Goal: Complete application form: Complete application form

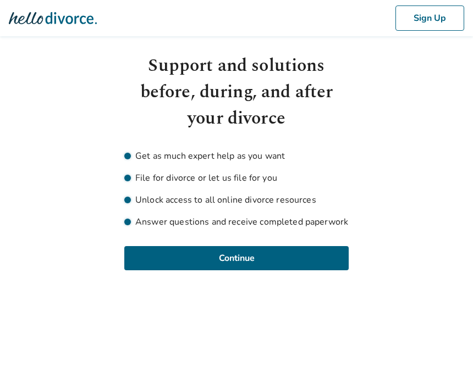
click at [273, 258] on button "Continue" at bounding box center [236, 258] width 224 height 24
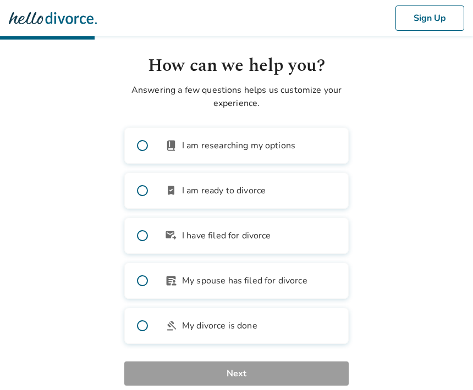
click at [432, 20] on button "Sign Up" at bounding box center [429, 17] width 69 height 25
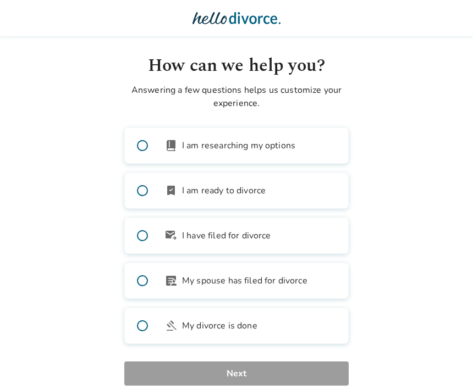
click at [146, 241] on span at bounding box center [142, 235] width 35 height 35
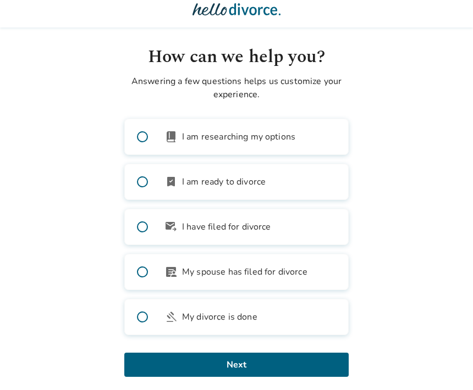
scroll to position [18, 0]
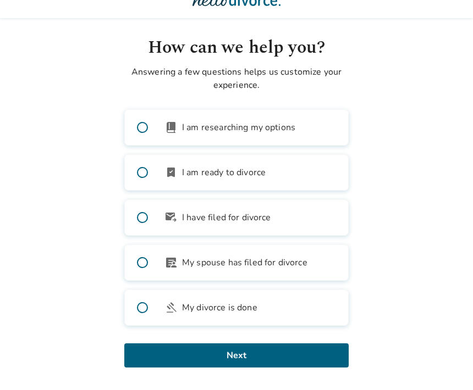
click at [301, 360] on button "Next" at bounding box center [236, 356] width 224 height 24
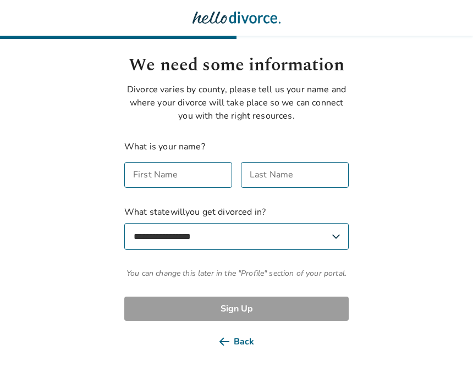
click at [182, 171] on input "First Name" at bounding box center [178, 176] width 108 height 26
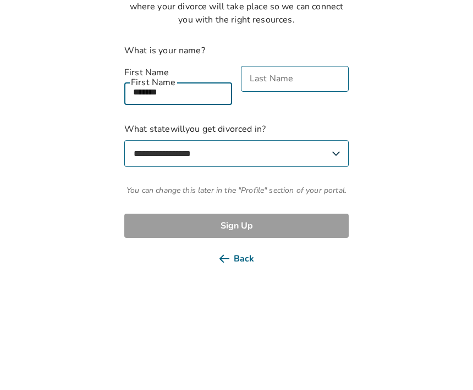
type input "******"
click at [291, 163] on div "Last Name Last Name" at bounding box center [295, 182] width 108 height 39
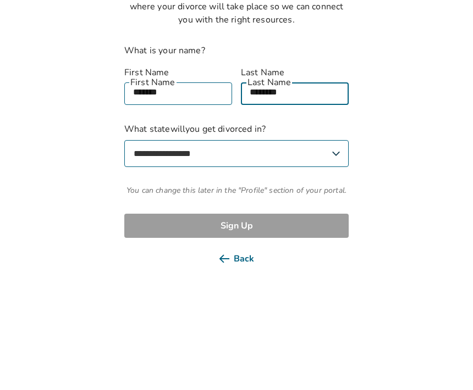
type input "*******"
click at [328, 237] on select "**********" at bounding box center [236, 250] width 224 height 27
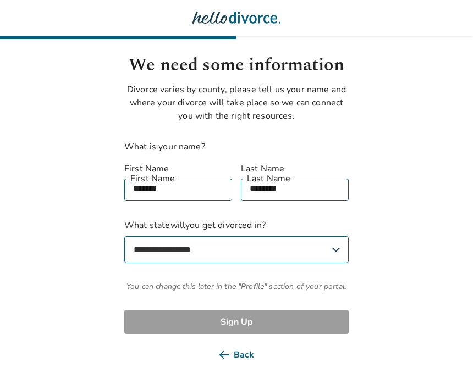
select select "**"
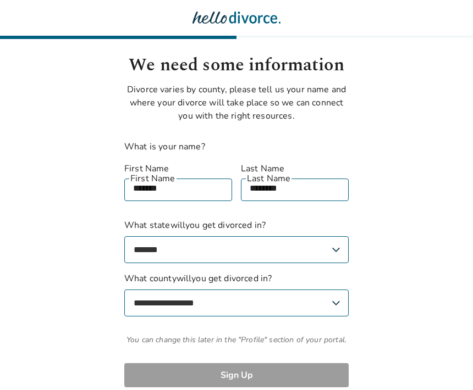
click at [306, 291] on select "**********" at bounding box center [236, 303] width 224 height 27
select select "*****"
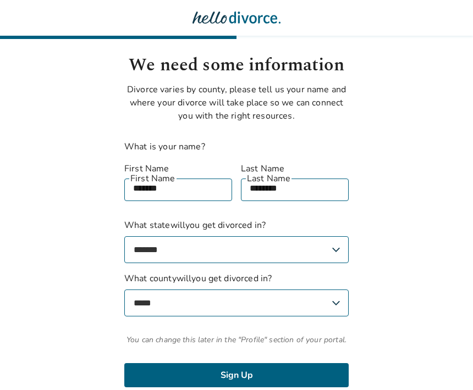
scroll to position [31, 0]
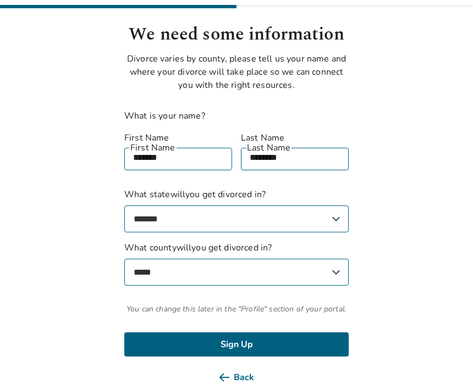
click at [301, 334] on button "Sign Up" at bounding box center [236, 345] width 224 height 24
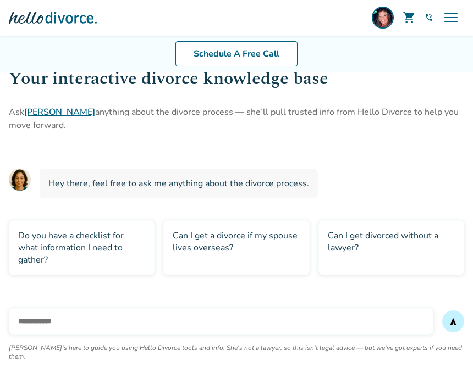
click at [354, 247] on div "Can I get divorced without a lawyer?" at bounding box center [391, 248] width 146 height 55
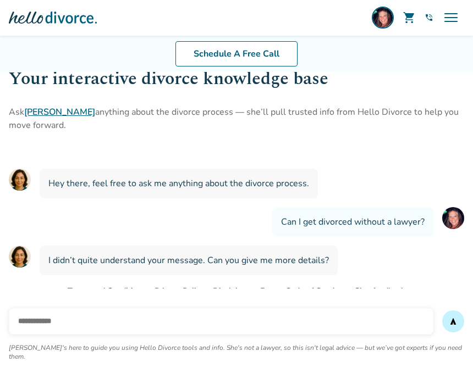
click at [455, 21] on span "menu" at bounding box center [451, 18] width 18 height 18
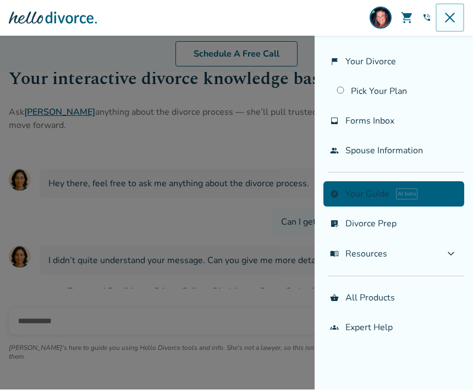
click at [446, 261] on span "expand_more" at bounding box center [450, 254] width 13 height 13
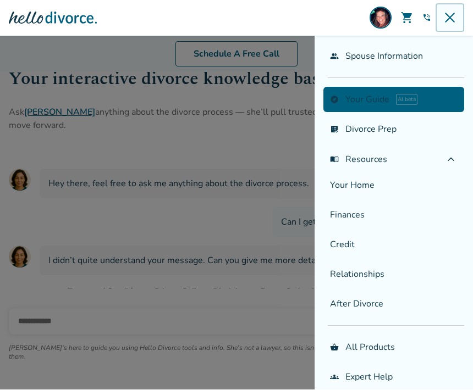
scroll to position [102, 0]
click at [365, 185] on link "Your Home" at bounding box center [393, 185] width 141 height 25
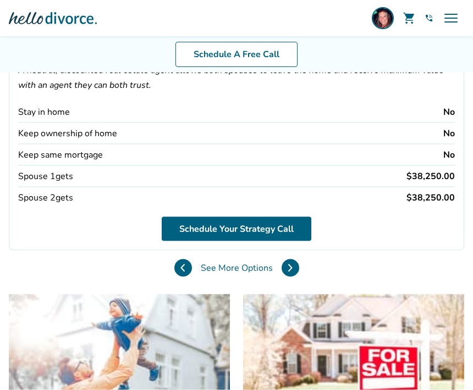
scroll to position [151, 0]
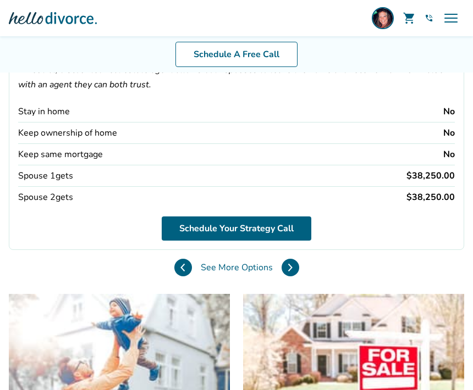
click at [450, 111] on div "No" at bounding box center [449, 112] width 12 height 12
click at [52, 115] on div "Stay in home" at bounding box center [44, 112] width 52 height 12
click at [59, 112] on div "Stay in home" at bounding box center [44, 112] width 52 height 12
click at [71, 139] on div "Keep ownership of home" at bounding box center [67, 133] width 99 height 12
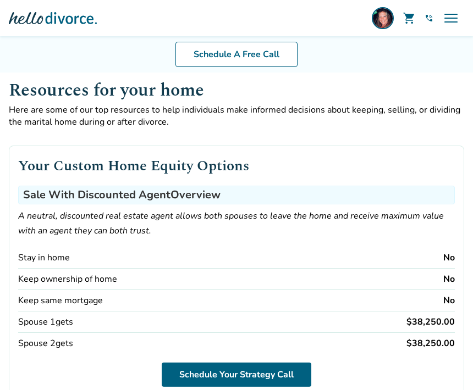
scroll to position [2, 0]
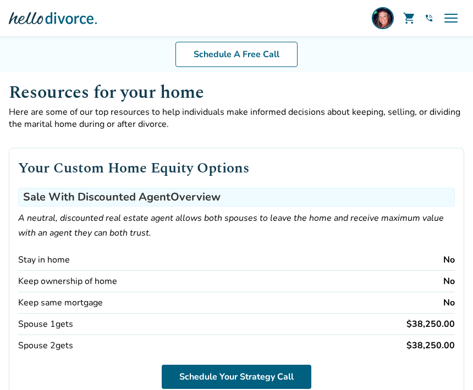
click at [46, 264] on div "Stay in home" at bounding box center [44, 260] width 52 height 12
click at [449, 26] on span "menu" at bounding box center [451, 18] width 18 height 18
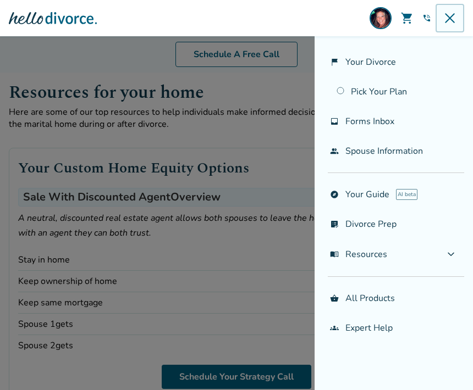
click at [368, 65] on link "flag_2 Your Divorce" at bounding box center [393, 61] width 141 height 25
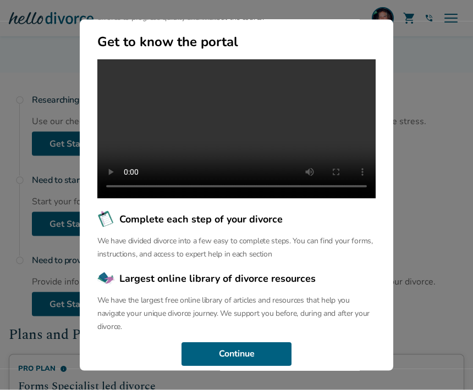
scroll to position [134, 0]
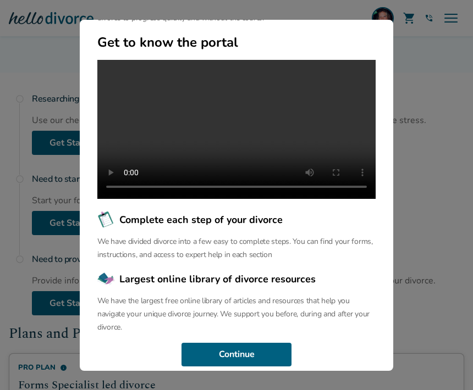
click at [267, 367] on button "Continue" at bounding box center [236, 355] width 110 height 24
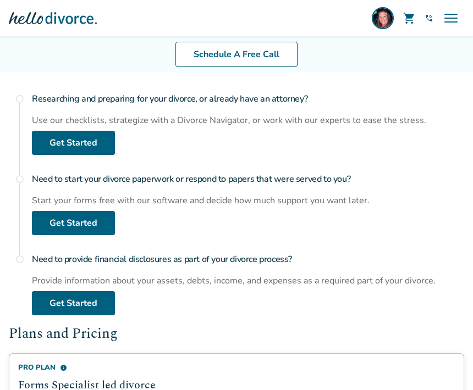
click at [81, 147] on link "Get Started" at bounding box center [73, 143] width 83 height 24
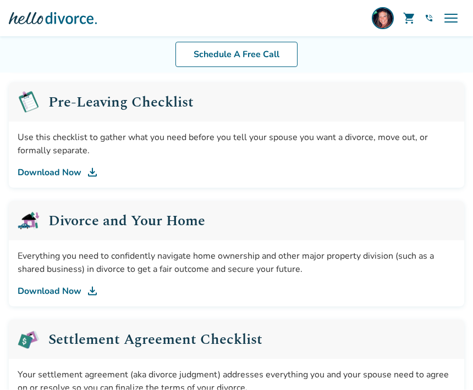
scroll to position [314, 0]
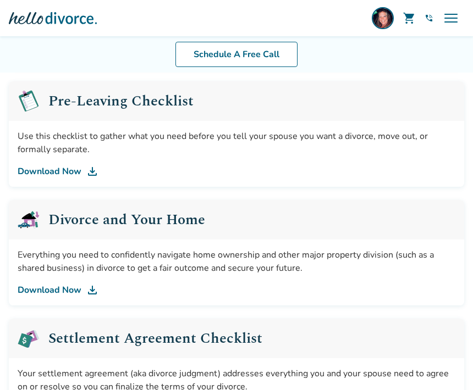
click at [68, 296] on link "Download Now" at bounding box center [236, 290] width 437 height 13
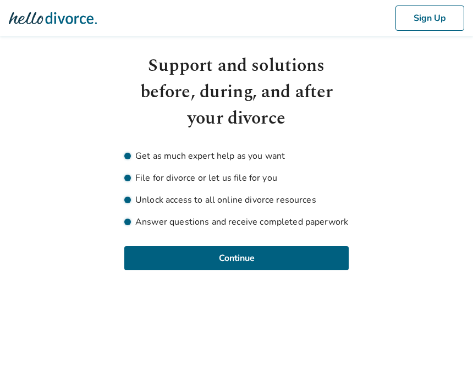
click at [312, 254] on button "Continue" at bounding box center [236, 258] width 224 height 24
